Goal: Find contact information: Find contact information

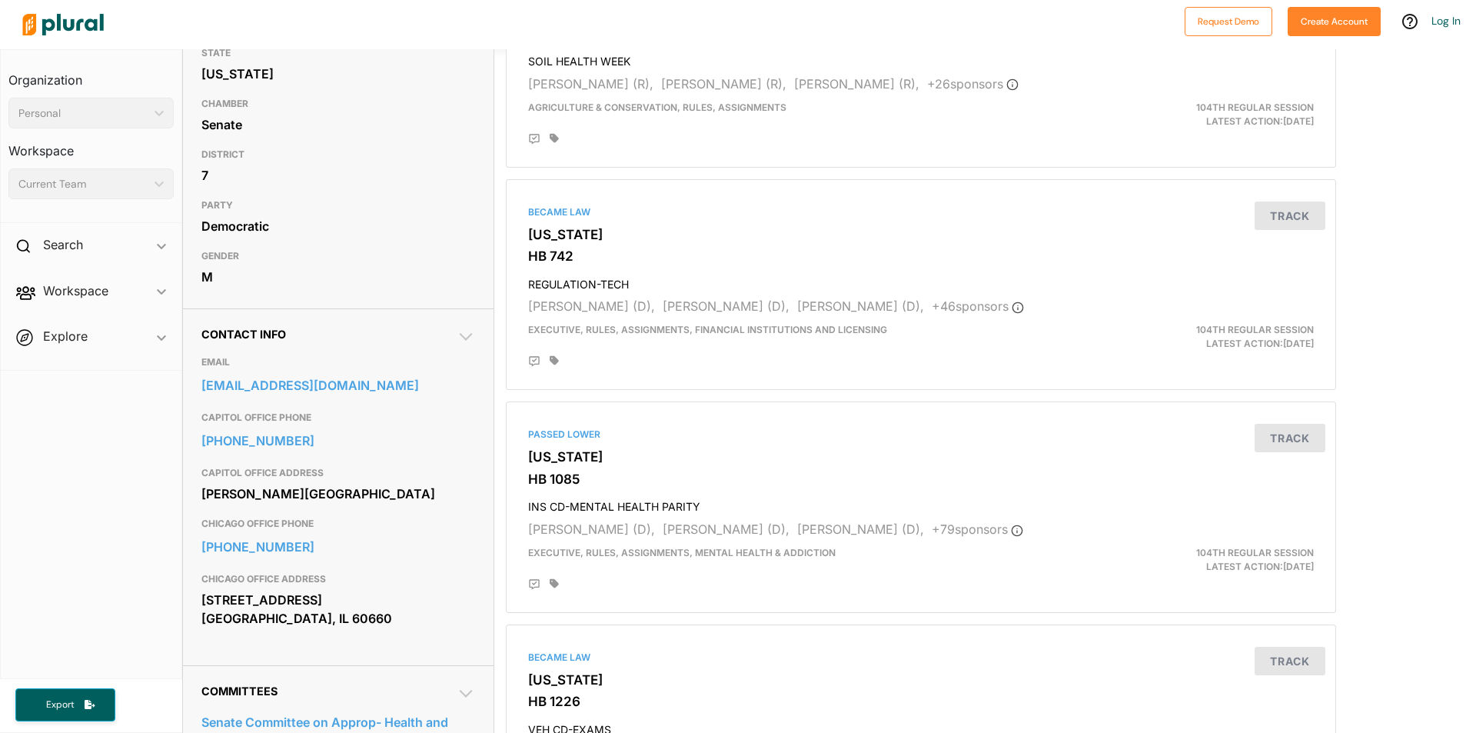
scroll to position [231, 0]
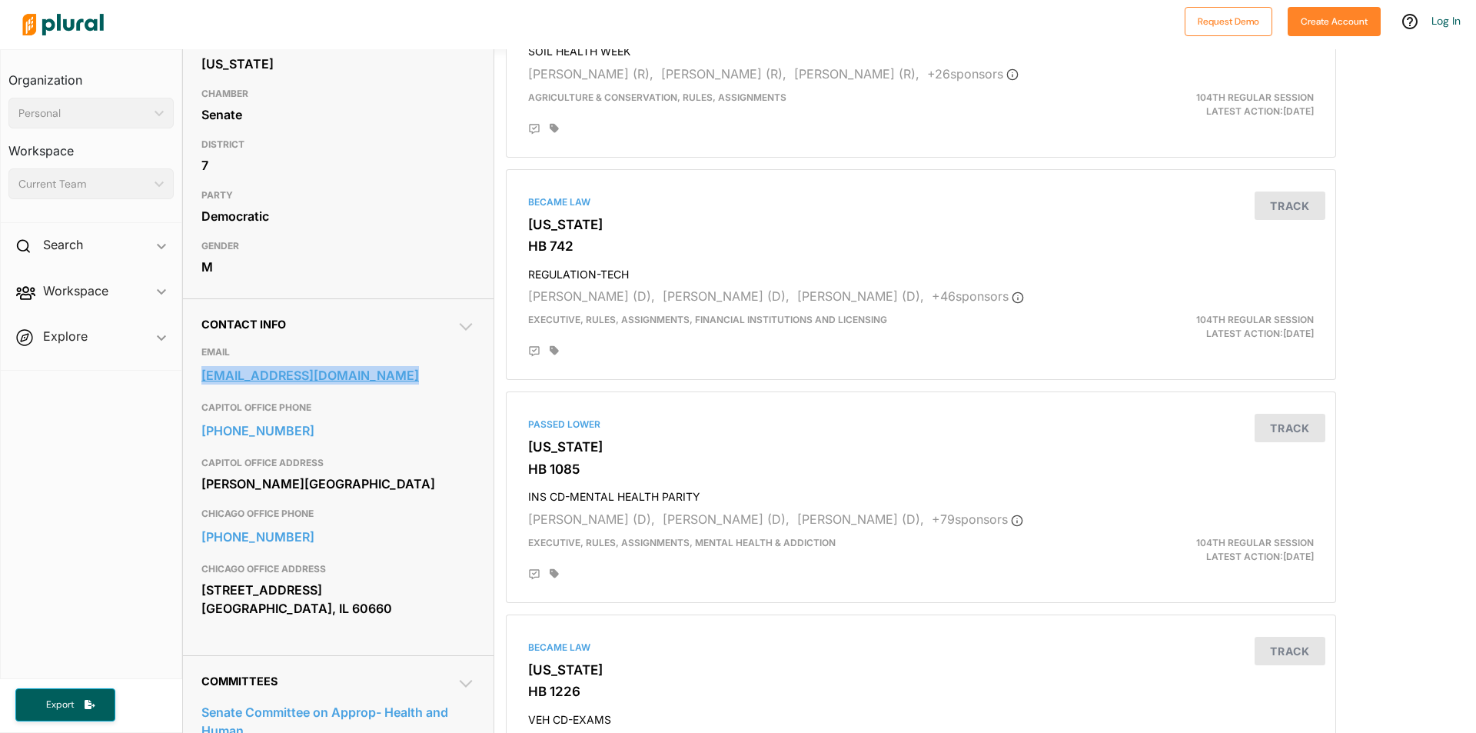
drag, startPoint x: 195, startPoint y: 404, endPoint x: 415, endPoint y: 402, distance: 219.9
click at [415, 402] on div "Contact Info EMAIL [EMAIL_ADDRESS][DOMAIN_NAME] CAPITOL OFFICE PHONE [PHONE_NUM…" at bounding box center [338, 476] width 311 height 357
copy link "[EMAIL_ADDRESS][DOMAIN_NAME]"
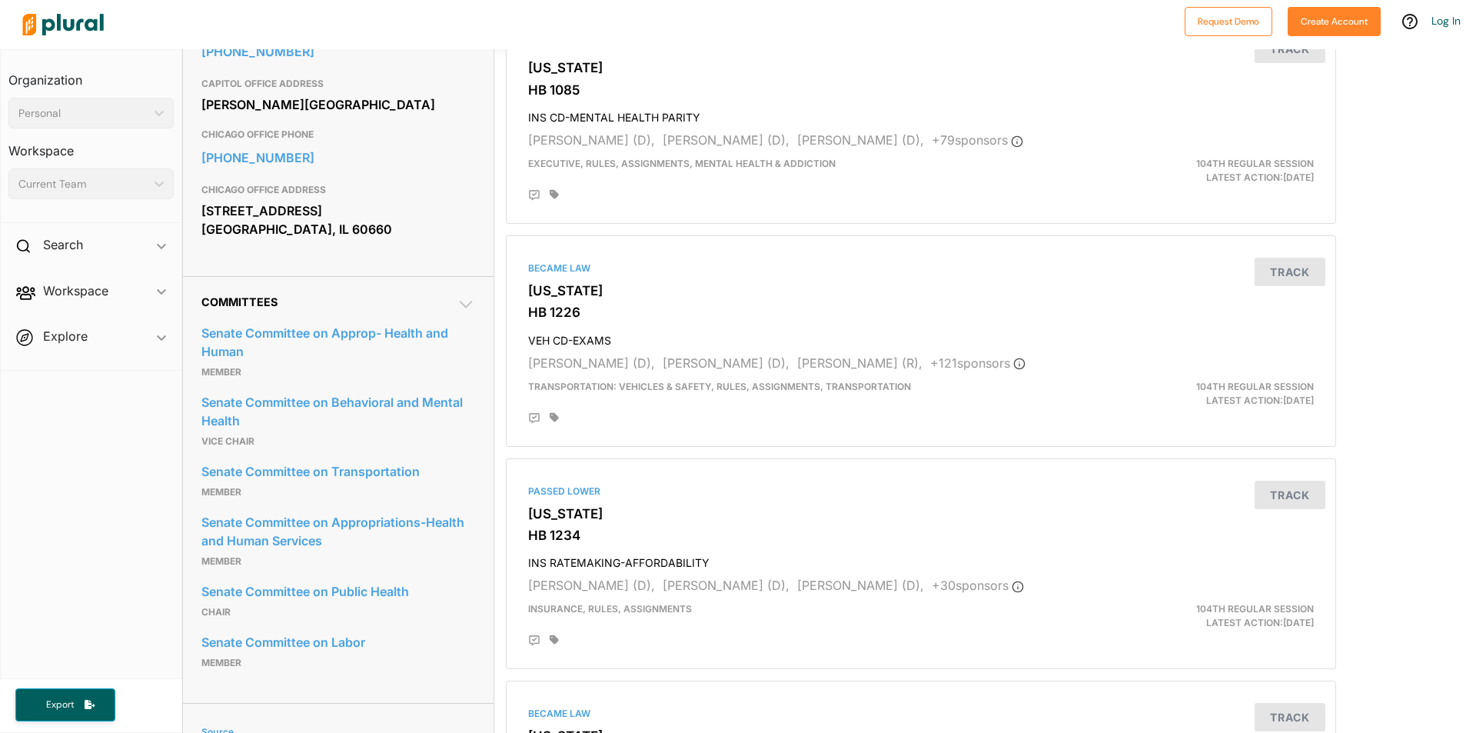
scroll to position [615, 0]
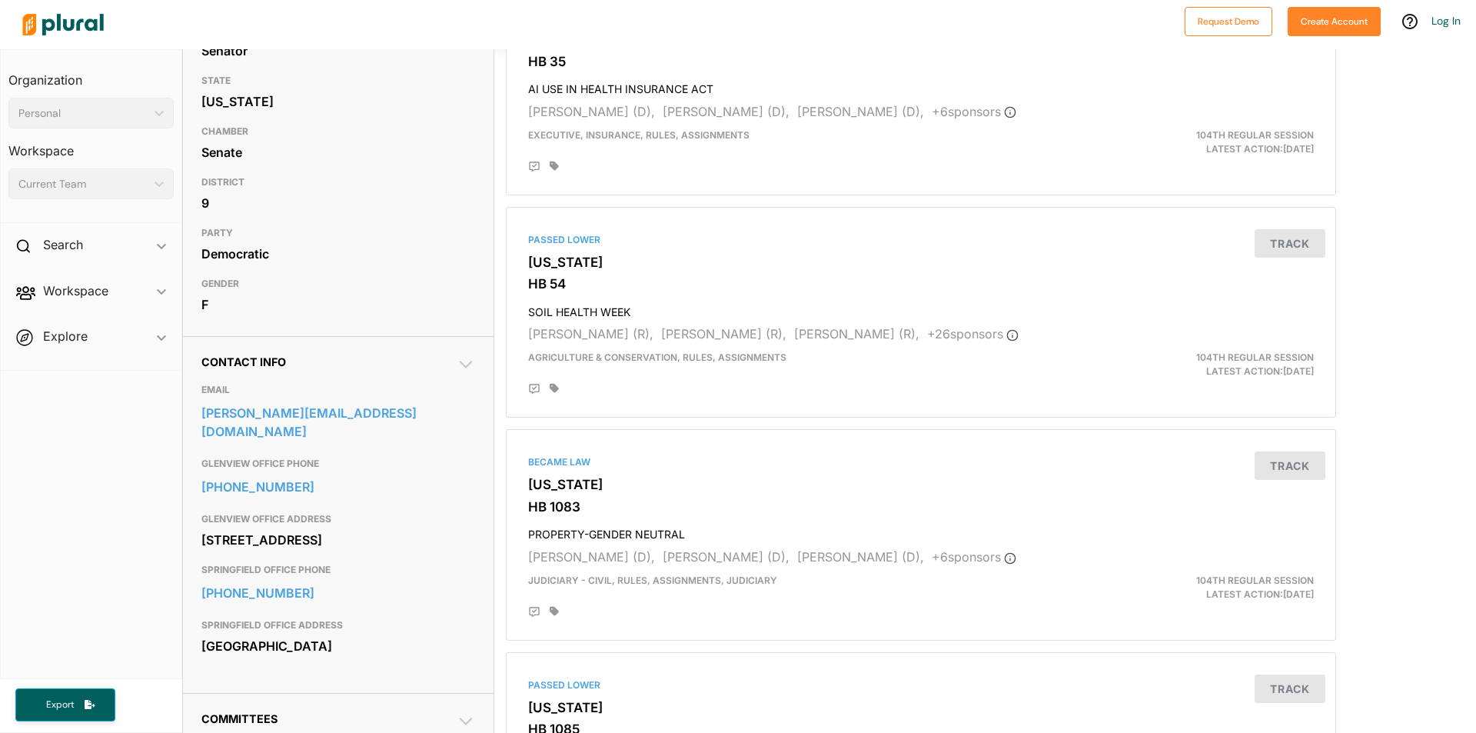
scroll to position [297, 0]
